Goal: Browse casually

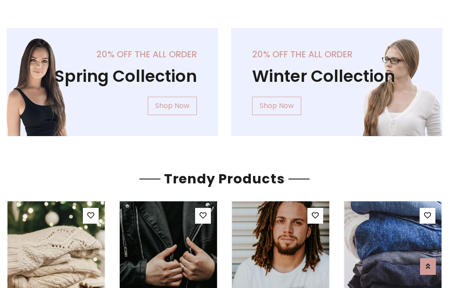
scroll to position [45, 0]
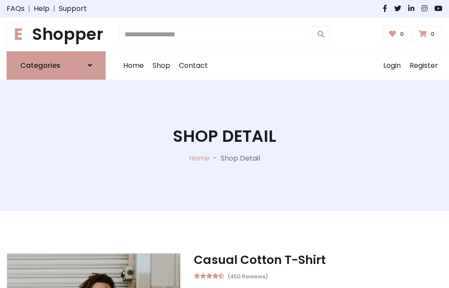
click at [56, 34] on h1 "E Shopper" at bounding box center [56, 35] width 99 height 20
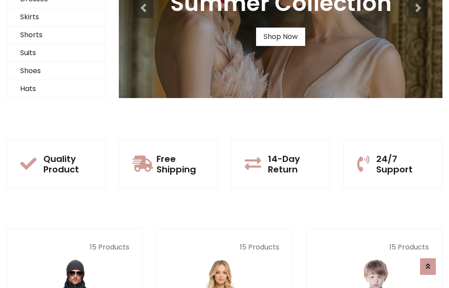
scroll to position [85, 0]
